Goal: Navigation & Orientation: Understand site structure

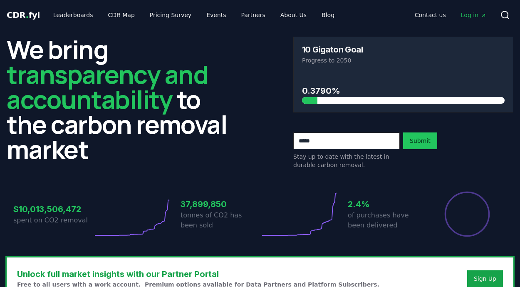
scroll to position [30, 0]
click at [152, 15] on link "Pricing Survey" at bounding box center [170, 14] width 55 height 15
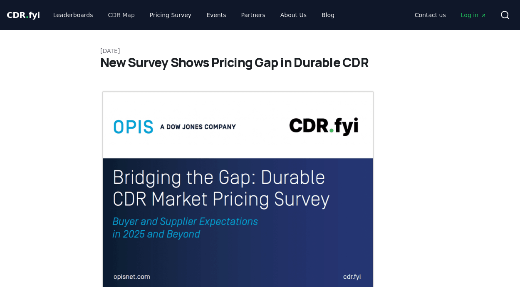
click at [121, 15] on link "CDR Map" at bounding box center [121, 14] width 40 height 15
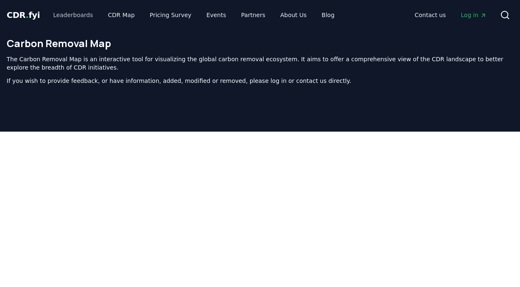
click at [72, 15] on link "Leaderboards" at bounding box center [73, 14] width 53 height 15
